Goal: Transaction & Acquisition: Purchase product/service

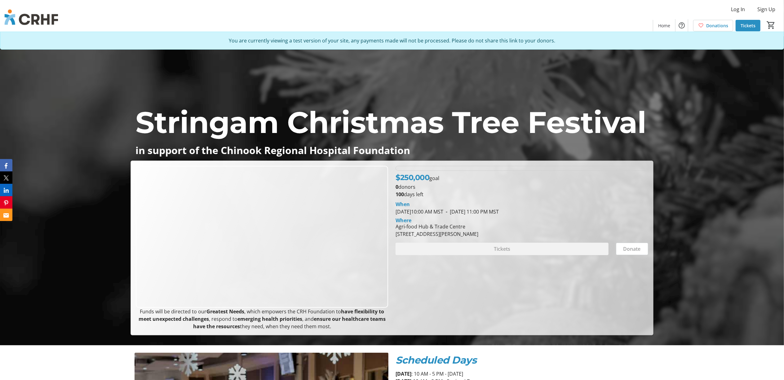
scroll to position [82, 0]
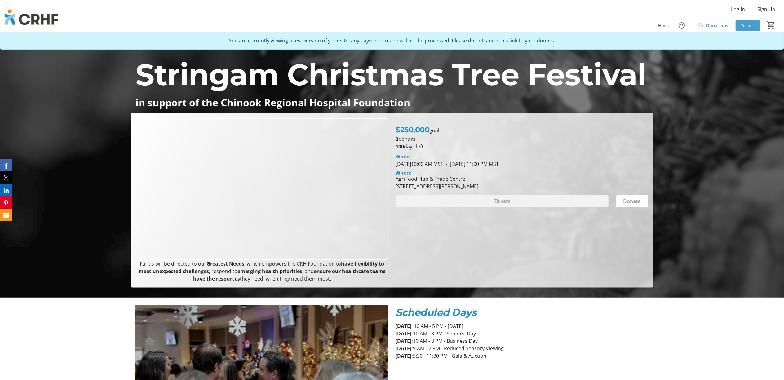
click at [753, 26] on span "Tickets" at bounding box center [748, 25] width 15 height 7
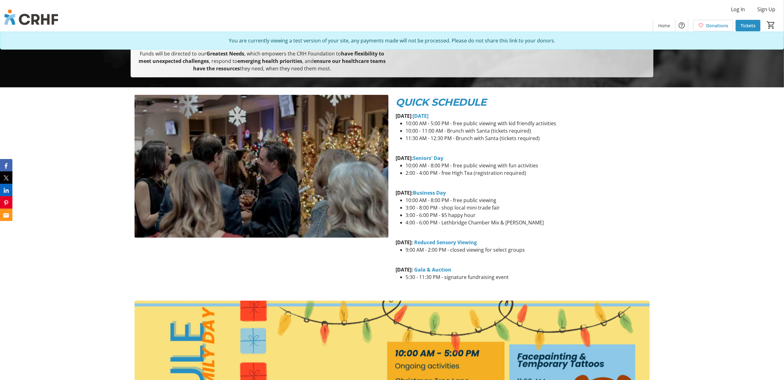
scroll to position [289, 0]
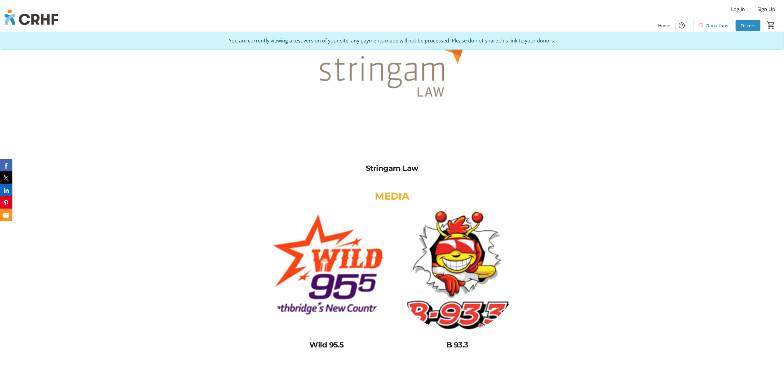
scroll to position [1828, 0]
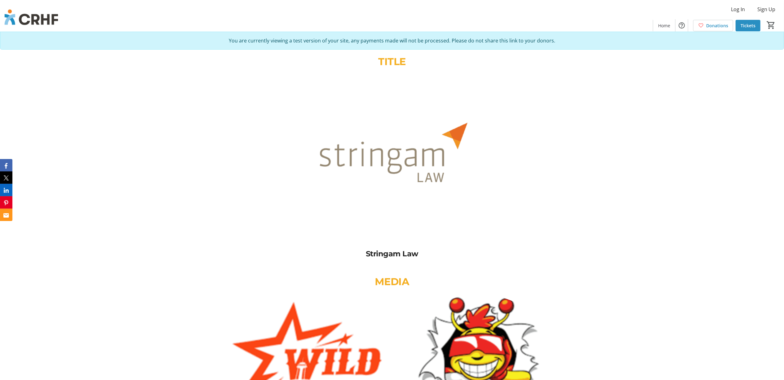
scroll to position [1695, 0]
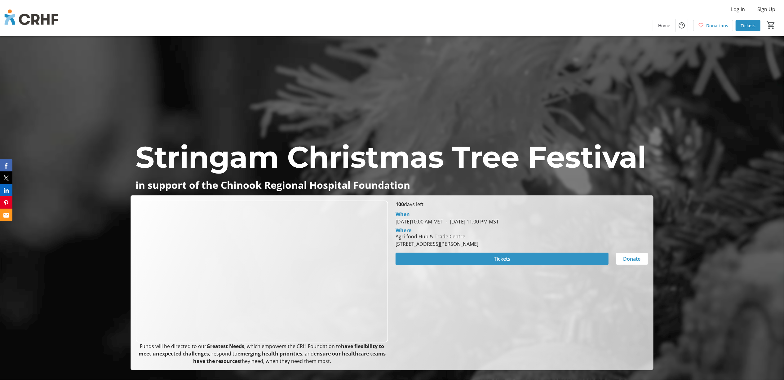
click at [498, 256] on span "Tickets" at bounding box center [502, 258] width 16 height 7
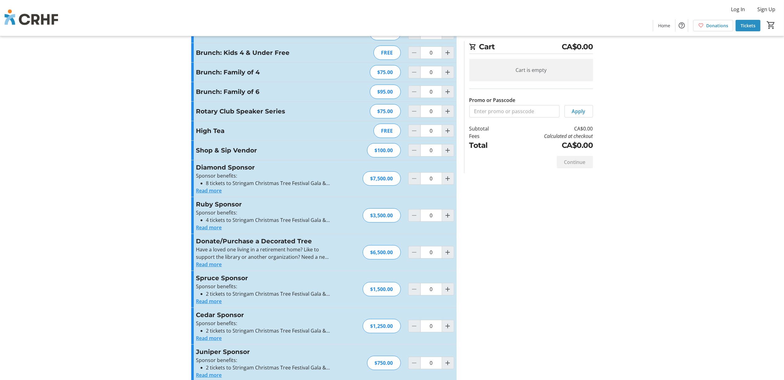
scroll to position [50, 0]
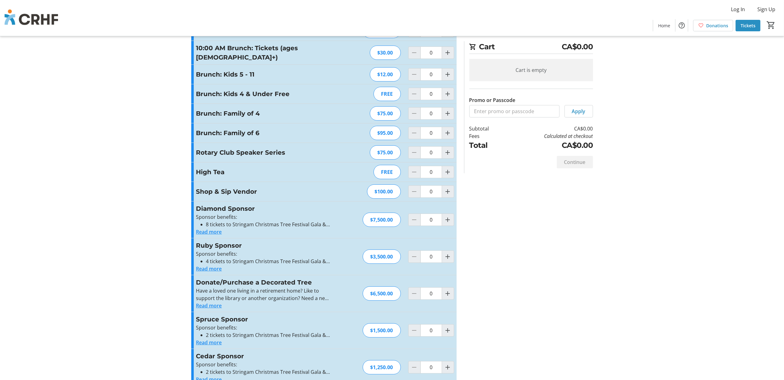
click at [208, 306] on button "Read more" at bounding box center [209, 305] width 26 height 7
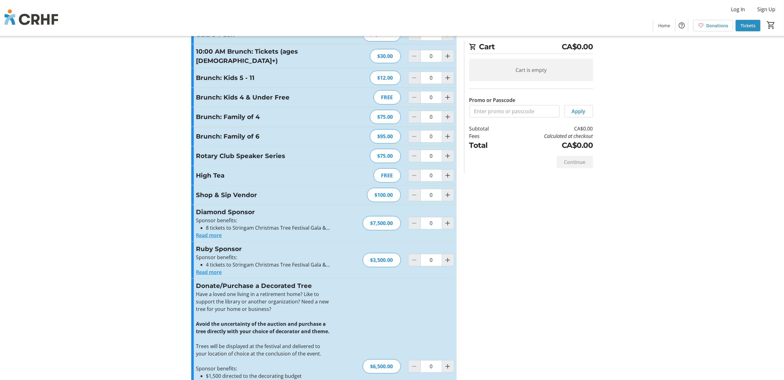
scroll to position [0, 0]
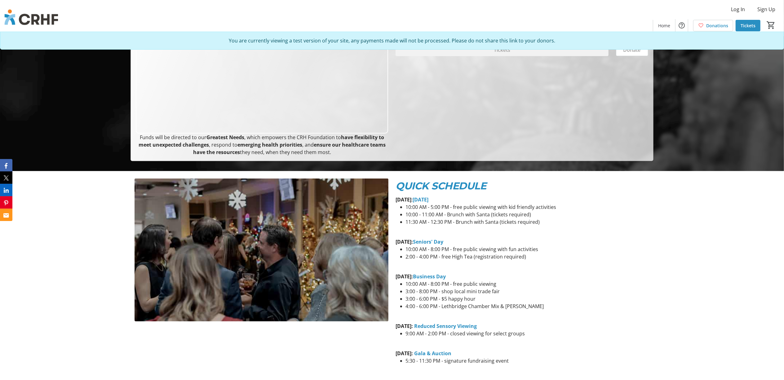
scroll to position [207, 0]
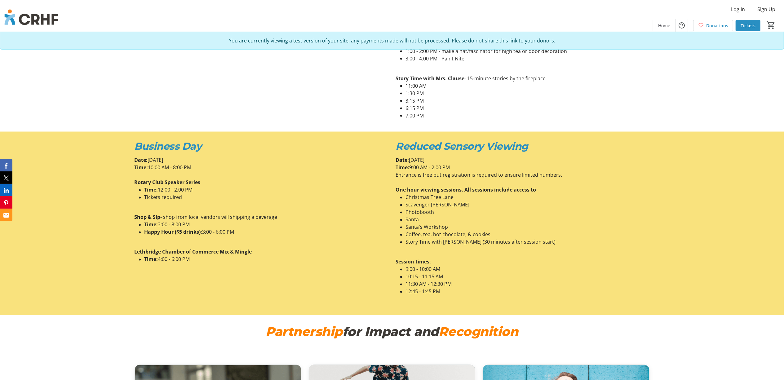
scroll to position [1052, 0]
